Goal: Task Accomplishment & Management: Use online tool/utility

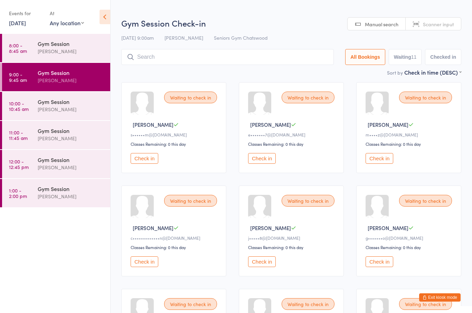
click at [377, 164] on button "Check in" at bounding box center [380, 158] width 28 height 11
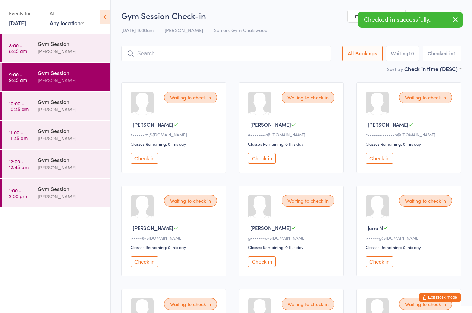
click at [378, 267] on button "Check in" at bounding box center [380, 262] width 28 height 11
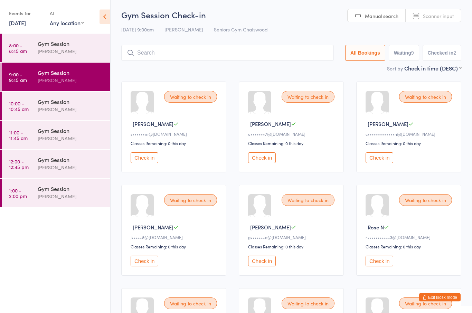
scroll to position [3, 0]
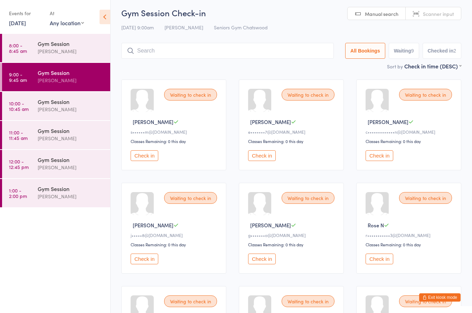
click at [360, 240] on div "Waiting to check in [PERSON_NAME] N r•••••••••••3@[DOMAIN_NAME] Classes Remaini…" at bounding box center [409, 228] width 105 height 91
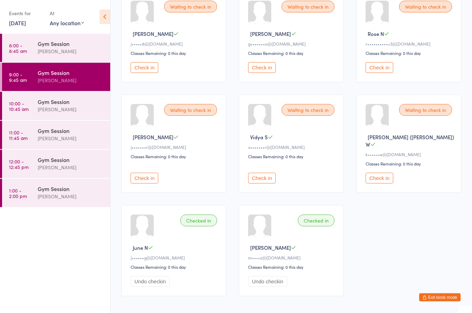
scroll to position [209, 0]
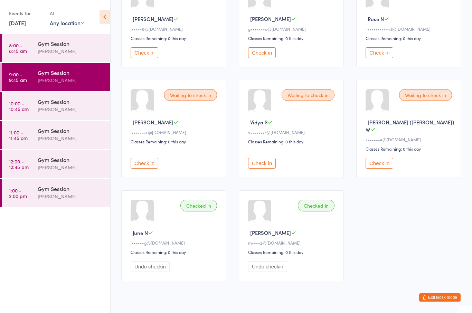
click at [71, 143] on div "[PERSON_NAME]" at bounding box center [71, 139] width 67 height 8
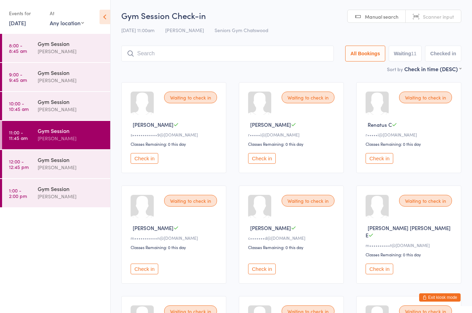
click at [62, 83] on div "[PERSON_NAME]" at bounding box center [71, 80] width 67 height 8
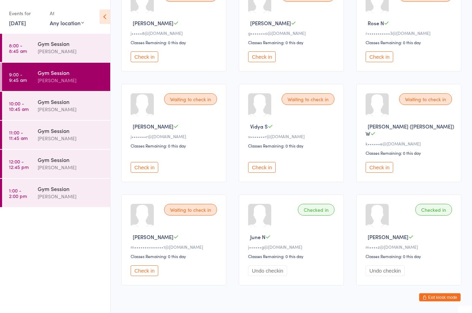
scroll to position [209, 0]
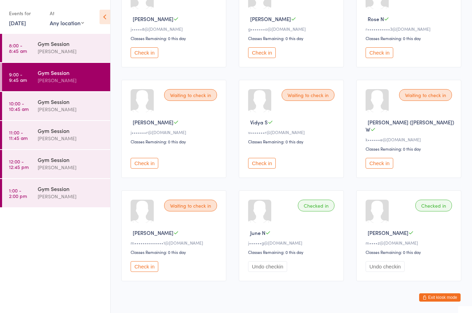
click at [378, 58] on button "Check in" at bounding box center [380, 52] width 28 height 11
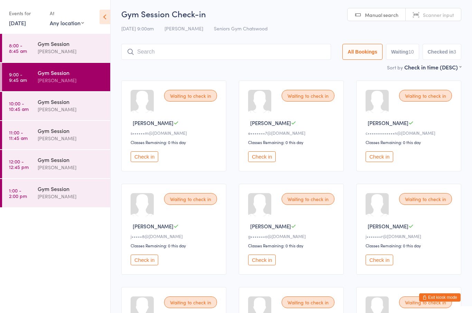
scroll to position [0, 0]
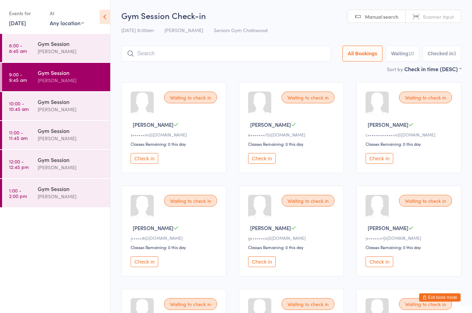
click at [147, 164] on button "Check in" at bounding box center [145, 158] width 28 height 11
click at [265, 266] on button "Check in" at bounding box center [262, 262] width 28 height 11
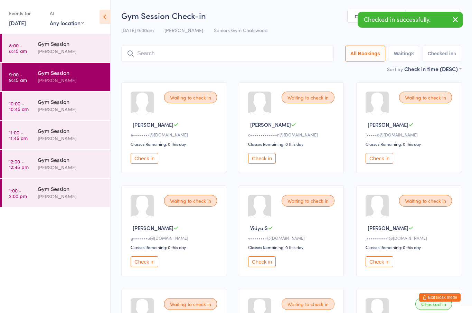
click at [272, 266] on button "Check in" at bounding box center [262, 262] width 28 height 11
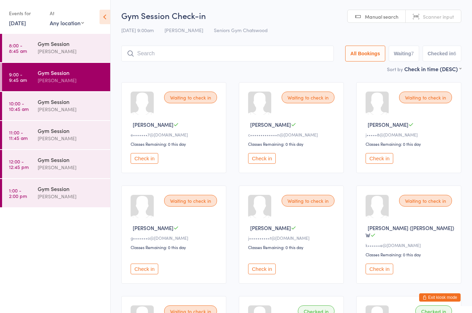
click at [149, 164] on button "Check in" at bounding box center [145, 158] width 28 height 11
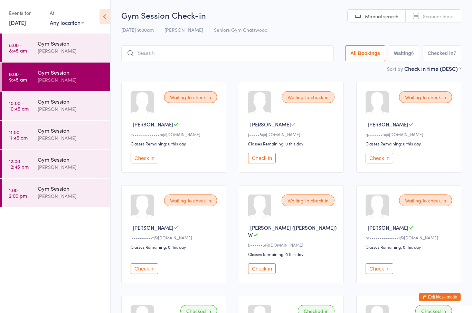
scroll to position [0, 0]
click at [269, 266] on button "Check in" at bounding box center [262, 269] width 28 height 11
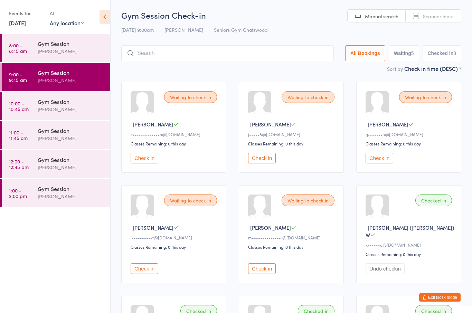
click at [270, 163] on button "Check in" at bounding box center [262, 158] width 28 height 11
